Goal: Task Accomplishment & Management: Use online tool/utility

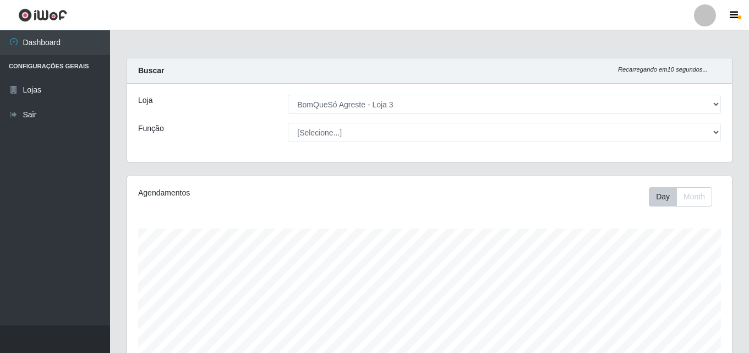
select select "215"
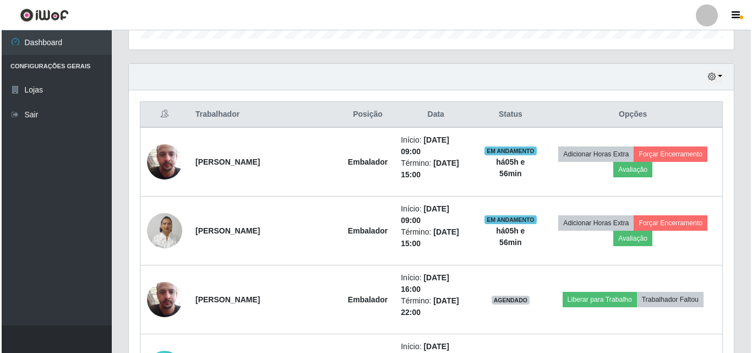
scroll to position [290, 0]
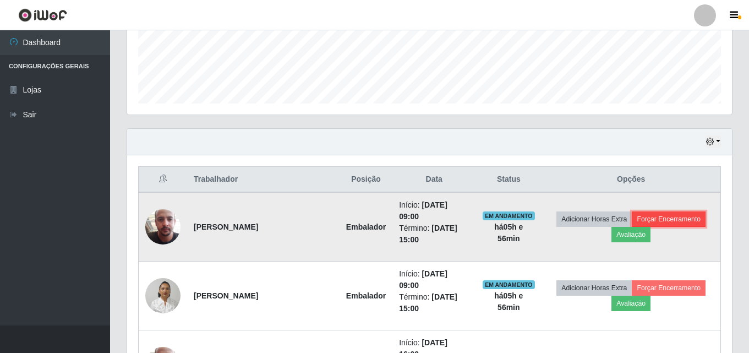
click at [680, 211] on button "Forçar Encerramento" at bounding box center [669, 218] width 74 height 15
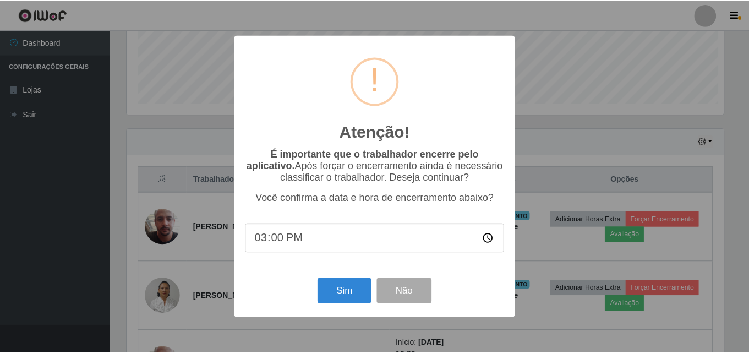
scroll to position [228, 599]
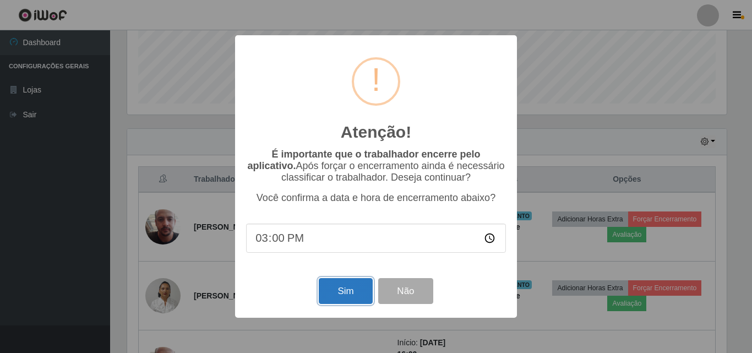
click at [346, 286] on button "Sim" at bounding box center [345, 291] width 53 height 26
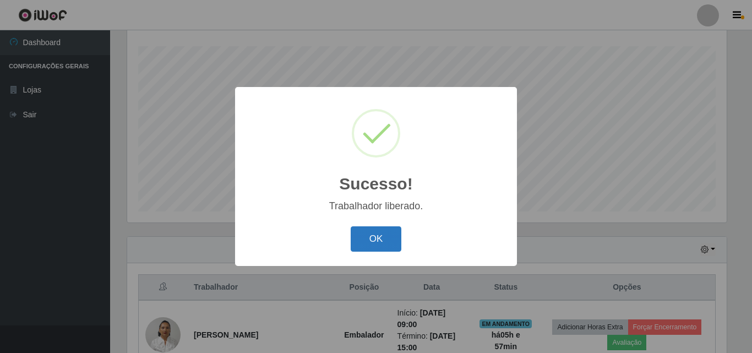
click at [365, 236] on button "OK" at bounding box center [376, 239] width 51 height 26
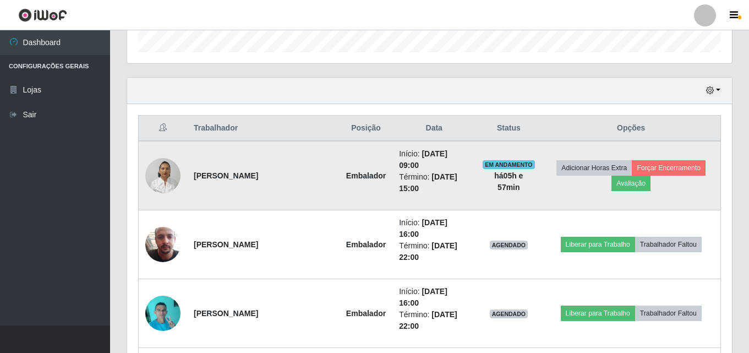
scroll to position [347, 0]
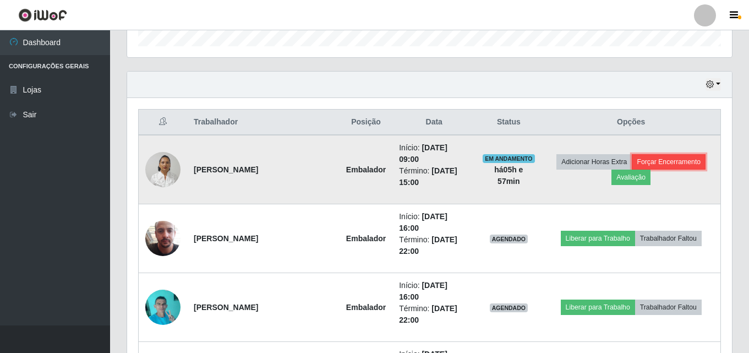
click at [668, 156] on button "Forçar Encerramento" at bounding box center [669, 161] width 74 height 15
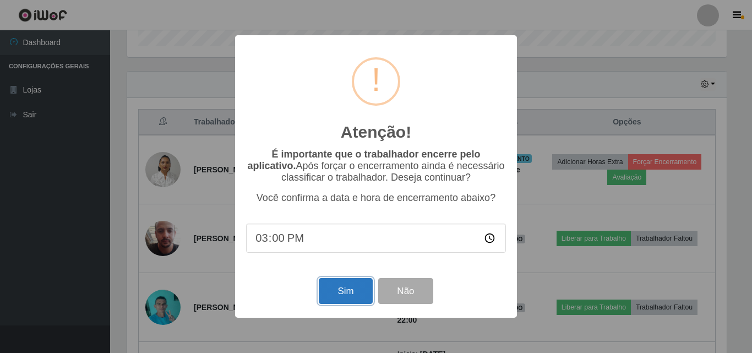
click at [341, 300] on button "Sim" at bounding box center [345, 291] width 53 height 26
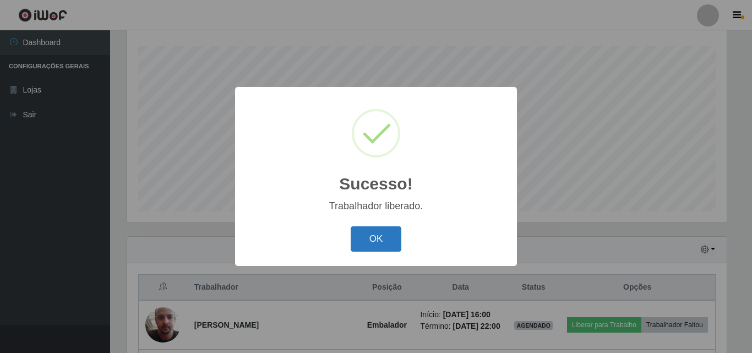
click at [361, 240] on button "OK" at bounding box center [376, 239] width 51 height 26
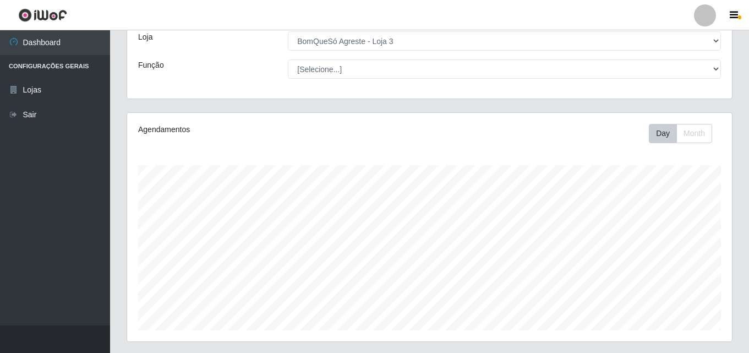
scroll to position [220, 0]
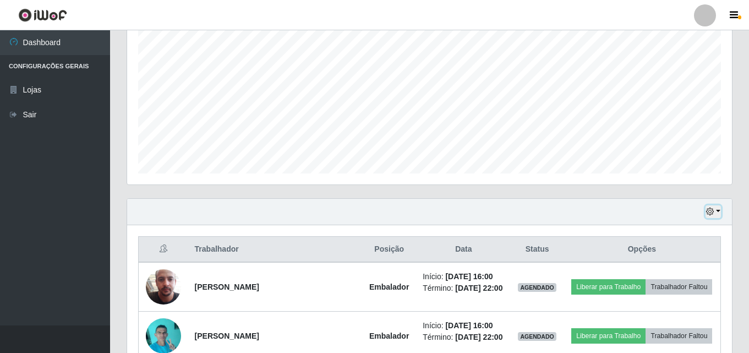
click at [713, 207] on button "button" at bounding box center [713, 211] width 15 height 13
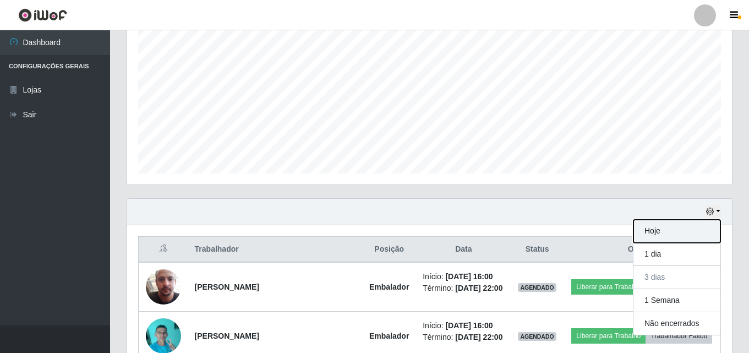
click at [680, 224] on button "Hoje" at bounding box center [676, 231] width 87 height 23
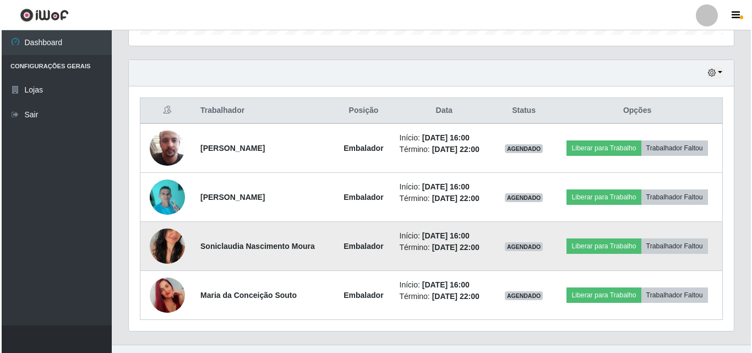
scroll to position [378, 0]
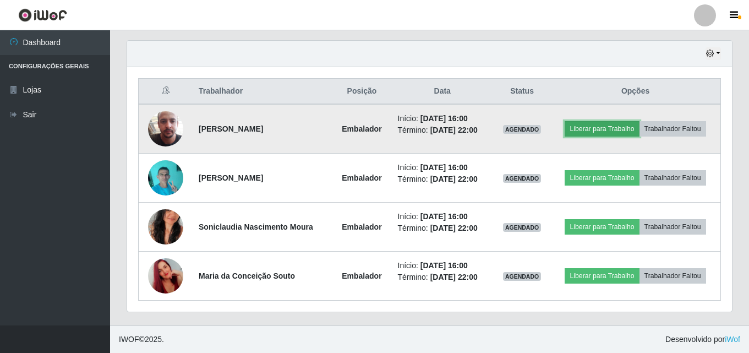
click at [615, 132] on button "Liberar para Trabalho" at bounding box center [602, 128] width 74 height 15
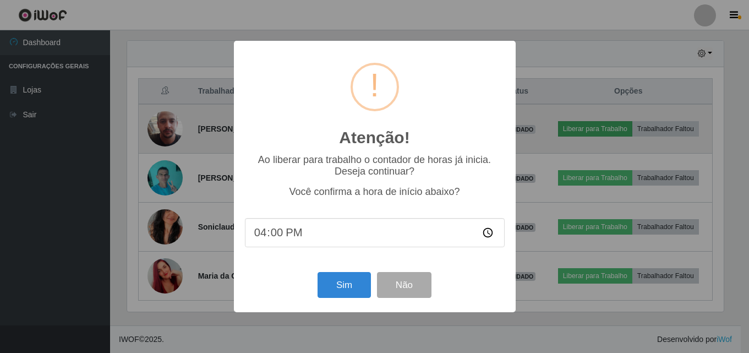
scroll to position [228, 599]
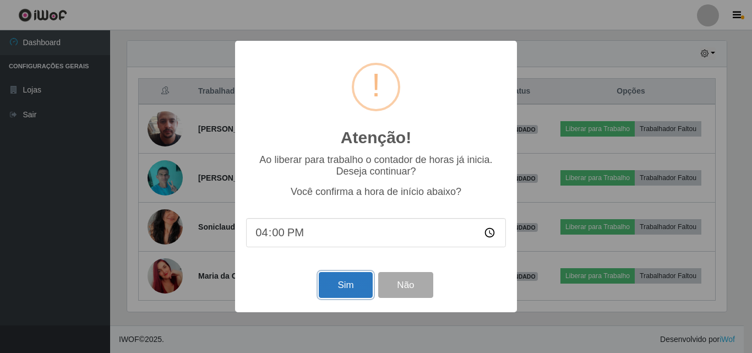
click at [357, 283] on button "Sim" at bounding box center [345, 285] width 53 height 26
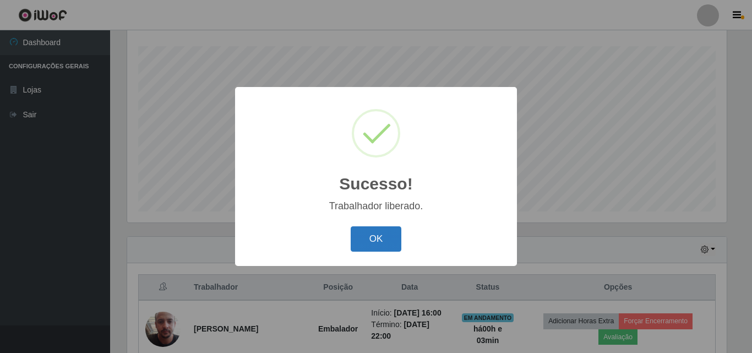
click at [391, 242] on button "OK" at bounding box center [376, 239] width 51 height 26
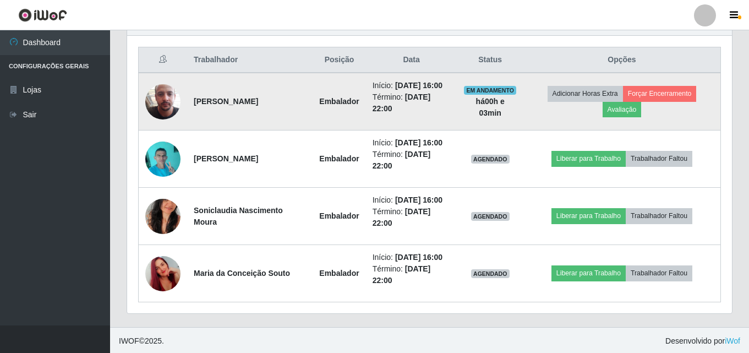
scroll to position [411, 0]
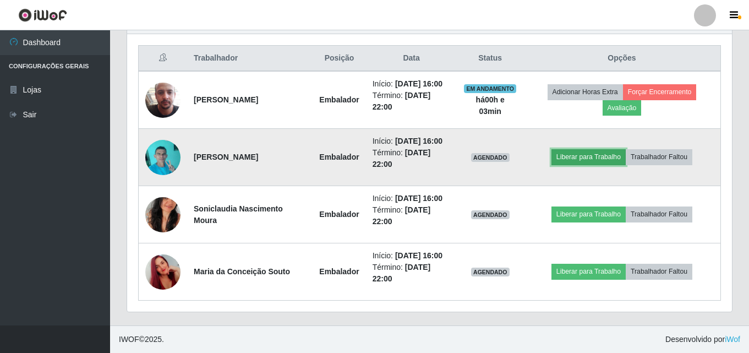
click at [575, 159] on button "Liberar para Trabalho" at bounding box center [588, 156] width 74 height 15
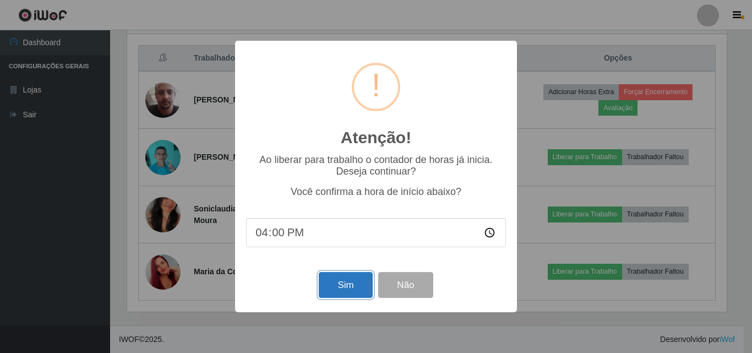
click at [350, 296] on button "Sim" at bounding box center [345, 285] width 53 height 26
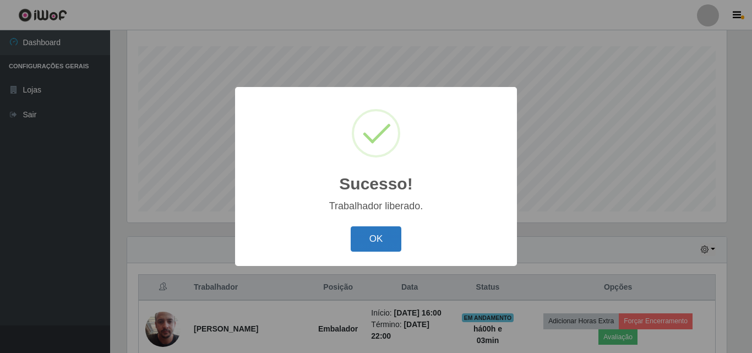
click at [381, 228] on div "OK Cancel" at bounding box center [376, 238] width 260 height 31
click at [376, 248] on button "OK" at bounding box center [376, 239] width 51 height 26
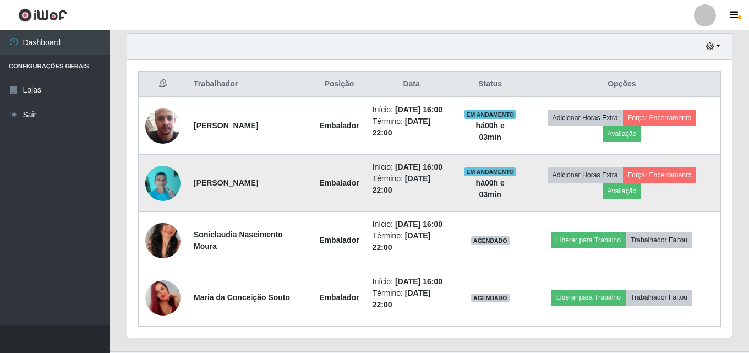
scroll to position [411, 0]
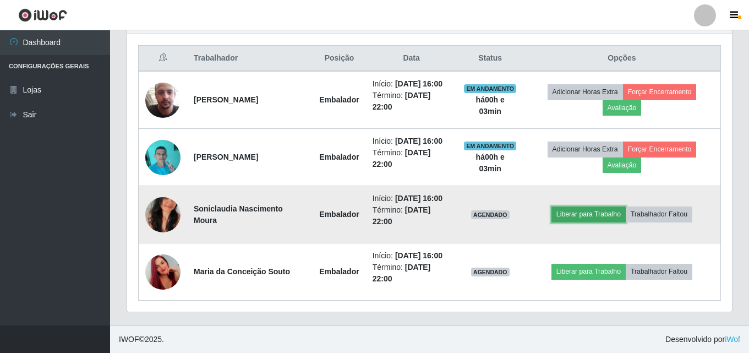
click at [611, 209] on button "Liberar para Trabalho" at bounding box center [588, 213] width 74 height 15
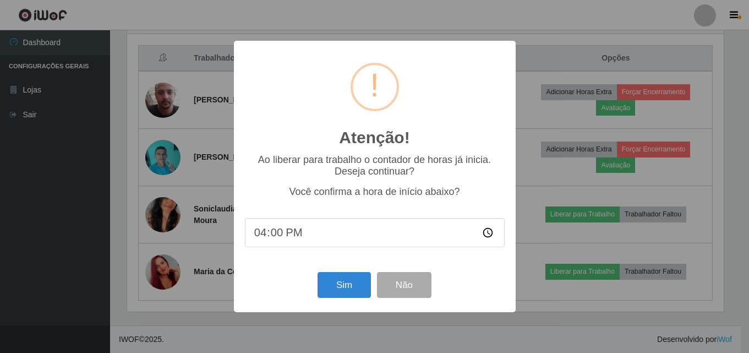
scroll to position [228, 599]
click at [342, 280] on button "Sim" at bounding box center [345, 285] width 53 height 26
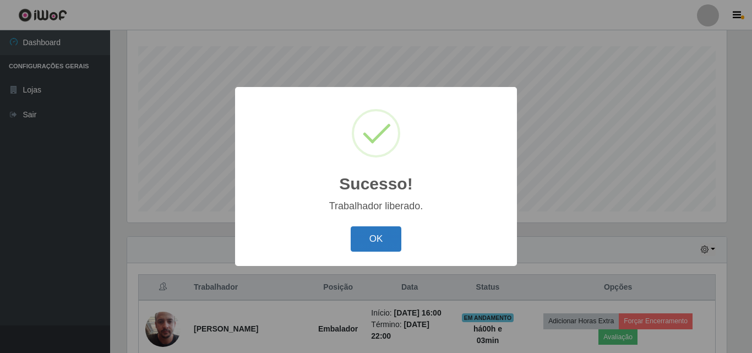
click at [385, 246] on button "OK" at bounding box center [376, 239] width 51 height 26
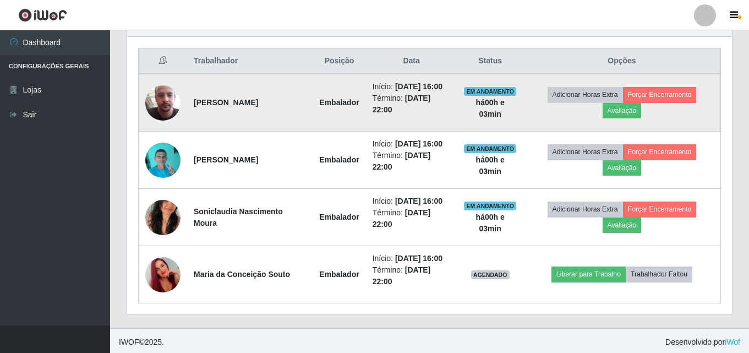
scroll to position [0, 0]
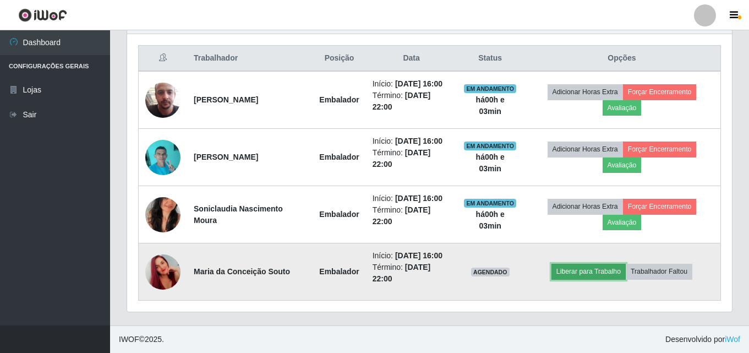
click at [603, 268] on button "Liberar para Trabalho" at bounding box center [588, 271] width 74 height 15
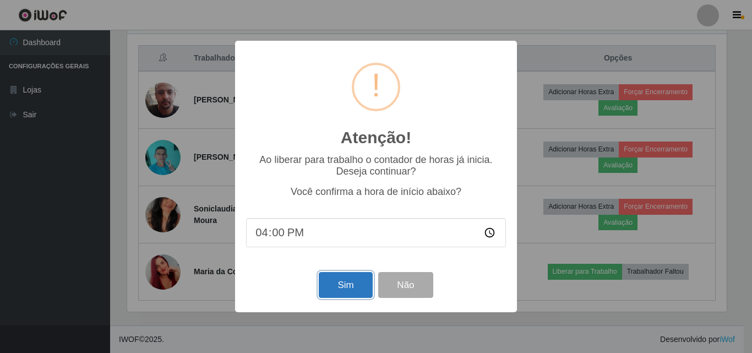
click at [362, 288] on button "Sim" at bounding box center [345, 285] width 53 height 26
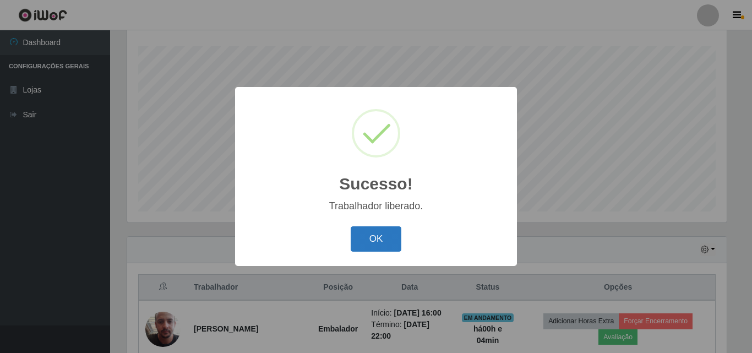
click at [384, 230] on button "OK" at bounding box center [376, 239] width 51 height 26
